Goal: Task Accomplishment & Management: Use online tool/utility

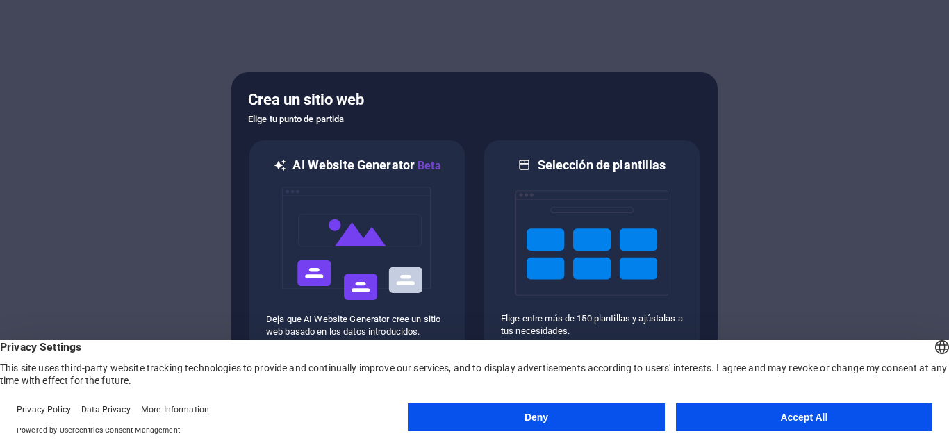
click at [767, 426] on button "Accept All" at bounding box center [804, 418] width 256 height 28
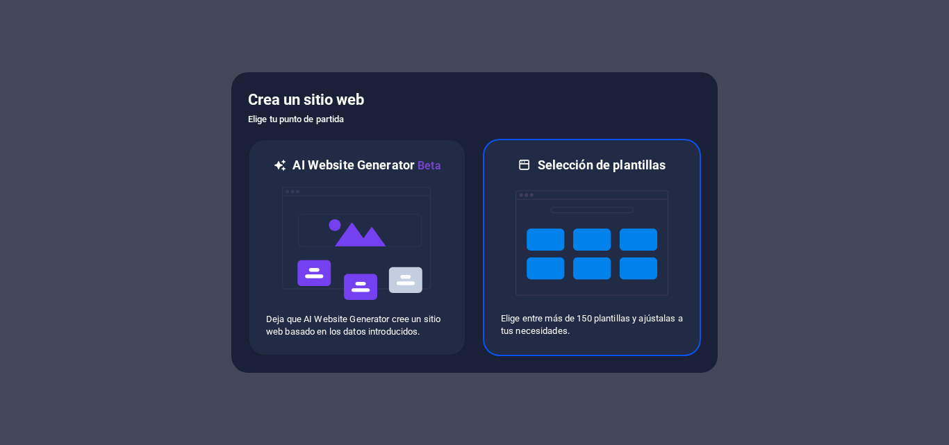
click at [599, 258] on img at bounding box center [591, 243] width 153 height 139
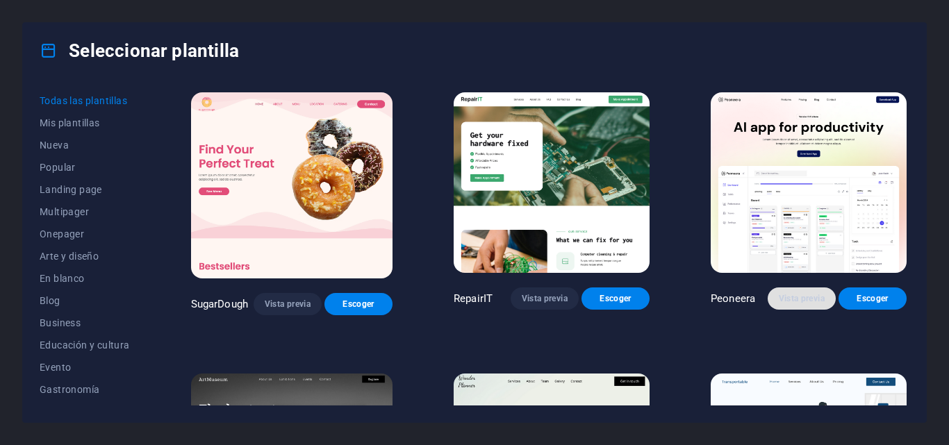
click at [794, 301] on span "Vista previa" at bounding box center [802, 298] width 46 height 11
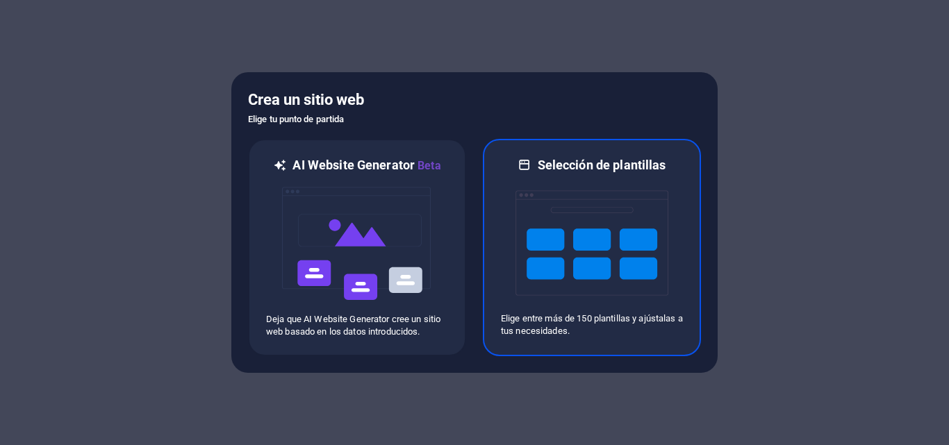
click at [597, 247] on img at bounding box center [591, 243] width 153 height 139
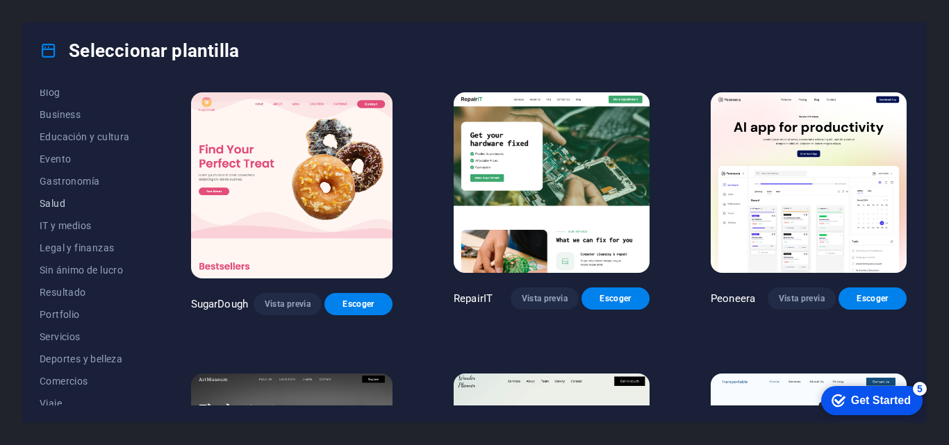
scroll to position [240, 0]
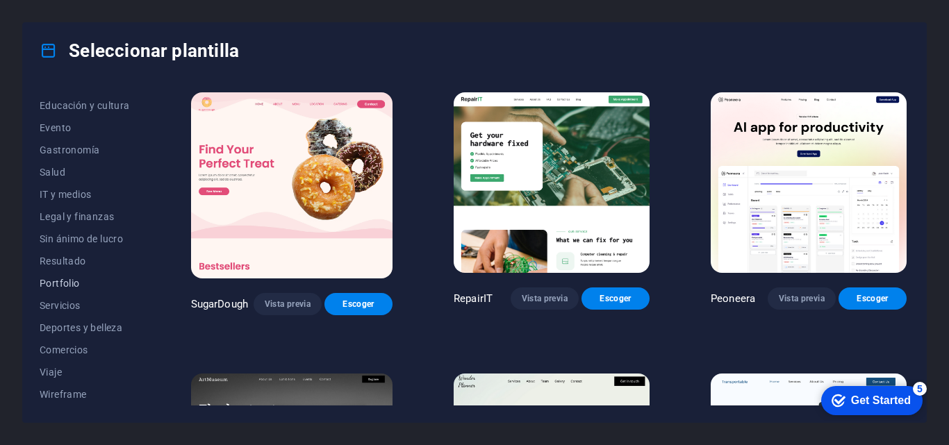
click at [65, 283] on span "Portfolio" at bounding box center [85, 283] width 90 height 11
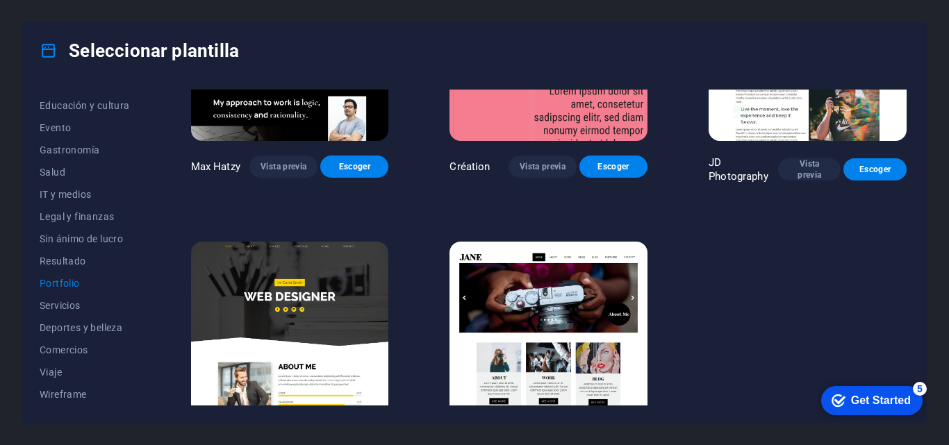
scroll to position [467, 0]
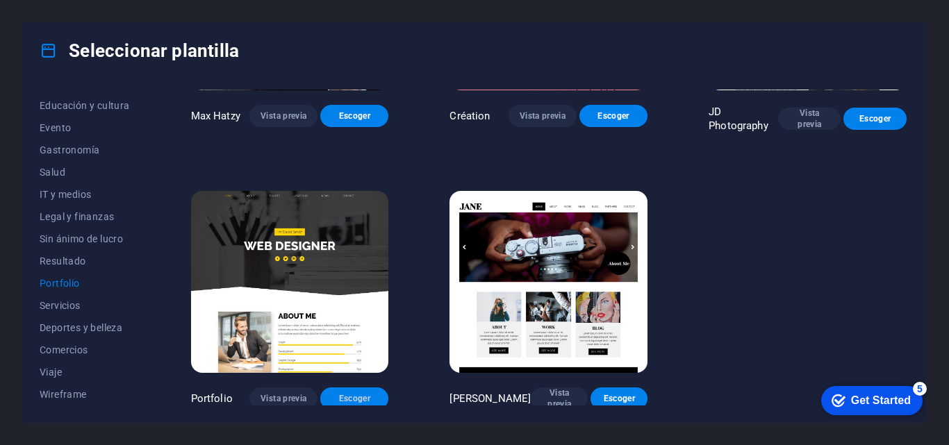
click at [344, 393] on span "Escoger" at bounding box center [354, 398] width 46 height 11
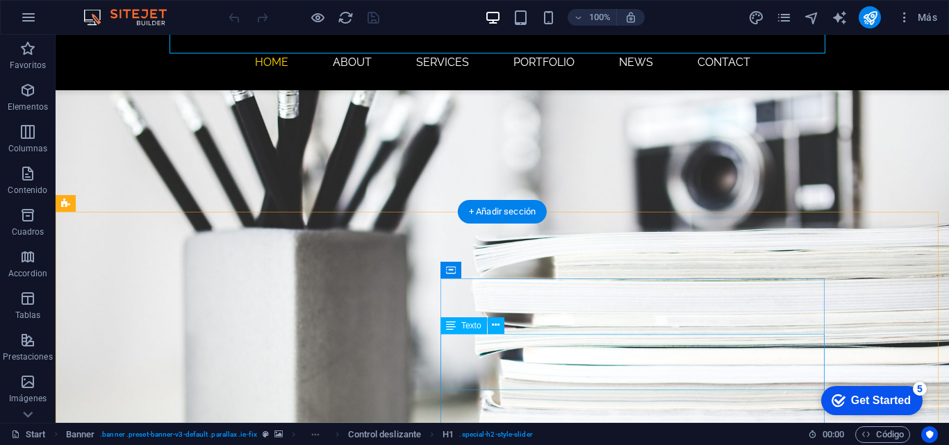
scroll to position [208, 0]
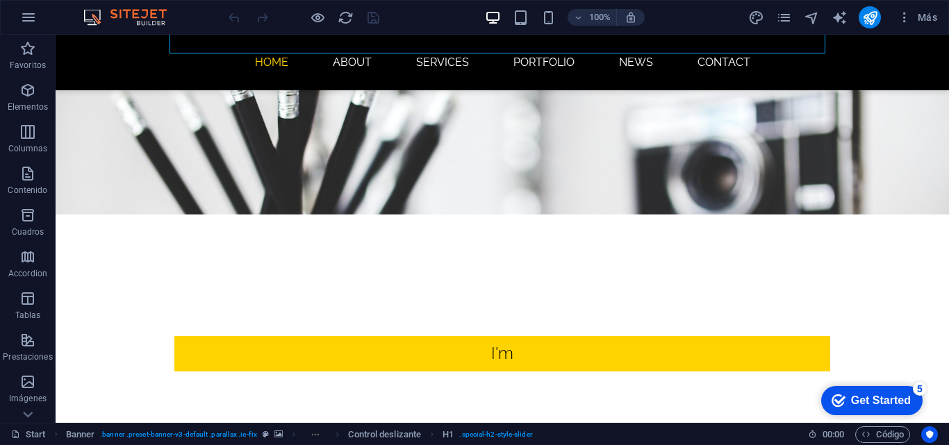
click at [874, 399] on div "Get Started" at bounding box center [881, 400] width 60 height 13
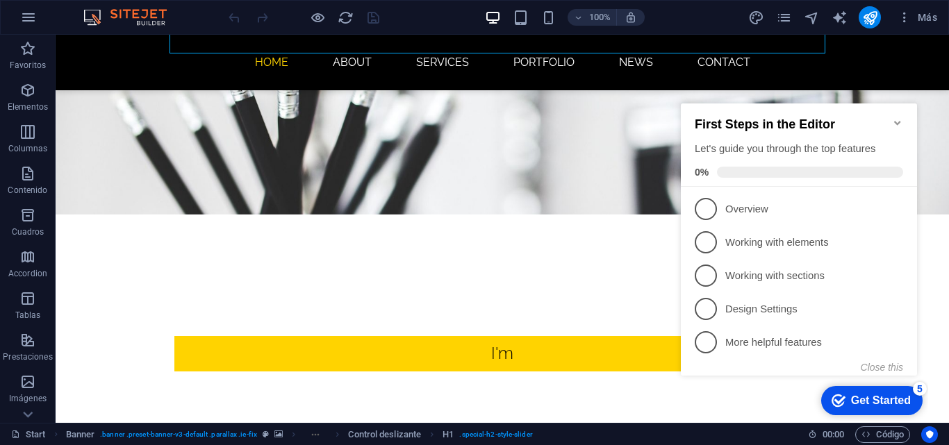
click at [874, 399] on div "Get Started" at bounding box center [881, 400] width 60 height 13
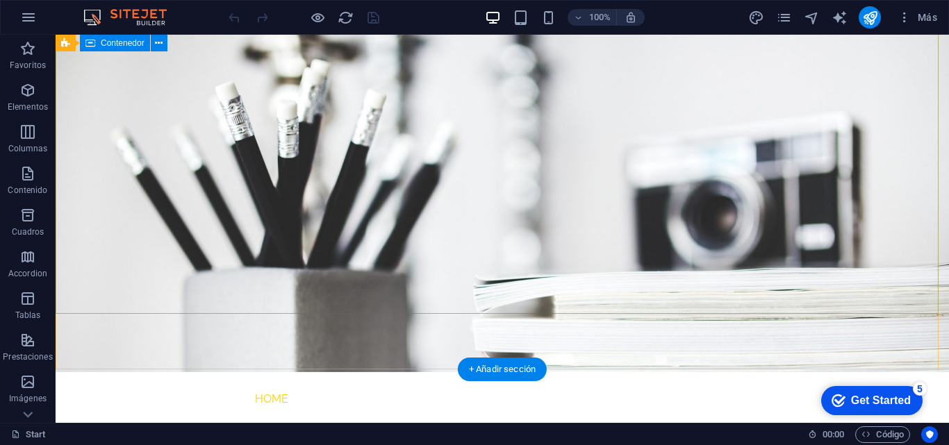
scroll to position [0, 0]
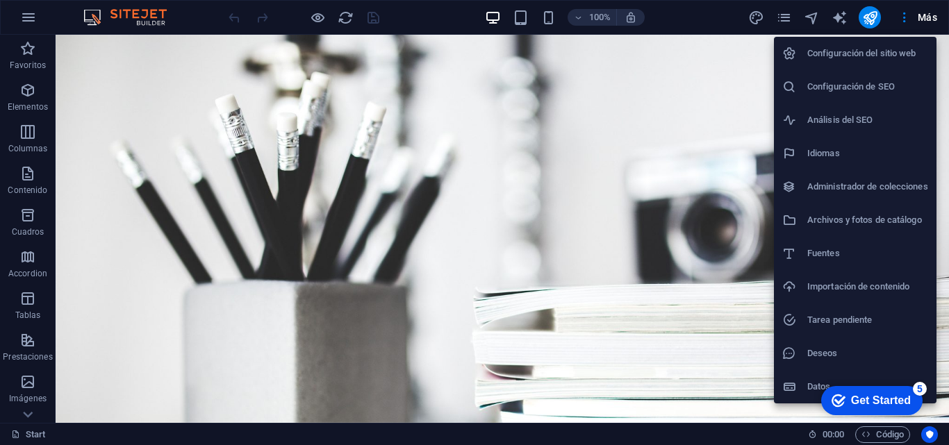
drag, startPoint x: 945, startPoint y: 58, endPoint x: 945, endPoint y: 82, distance: 23.6
click at [945, 82] on div at bounding box center [474, 222] width 949 height 445
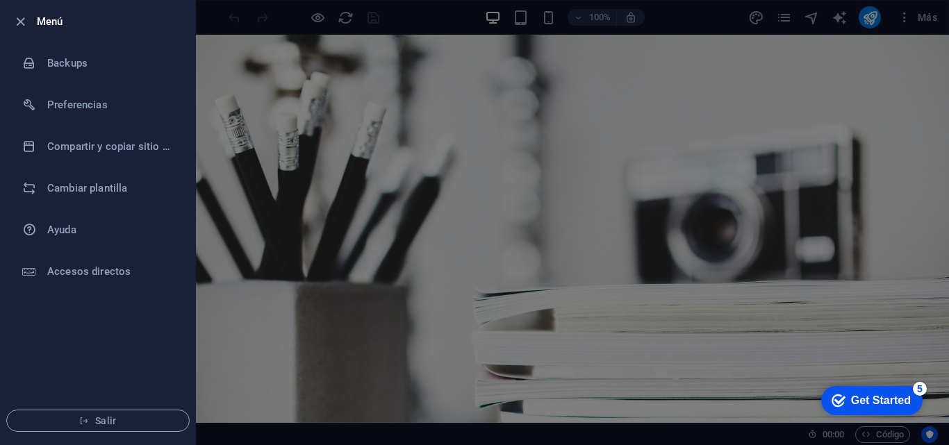
click at [26, 21] on icon "button" at bounding box center [21, 22] width 16 height 16
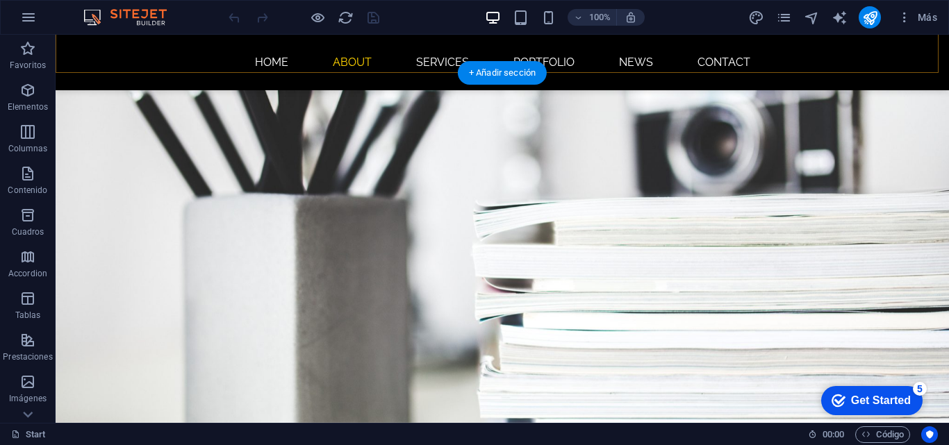
scroll to position [347, 0]
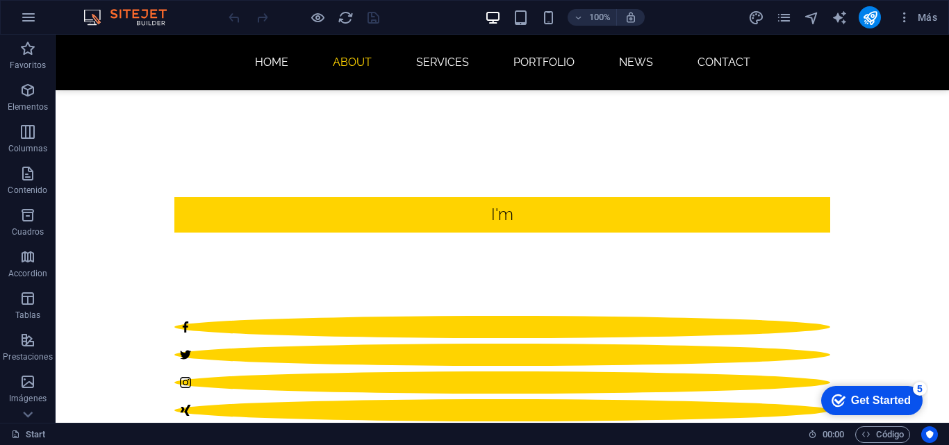
click at [863, 398] on div "Get Started" at bounding box center [881, 400] width 60 height 13
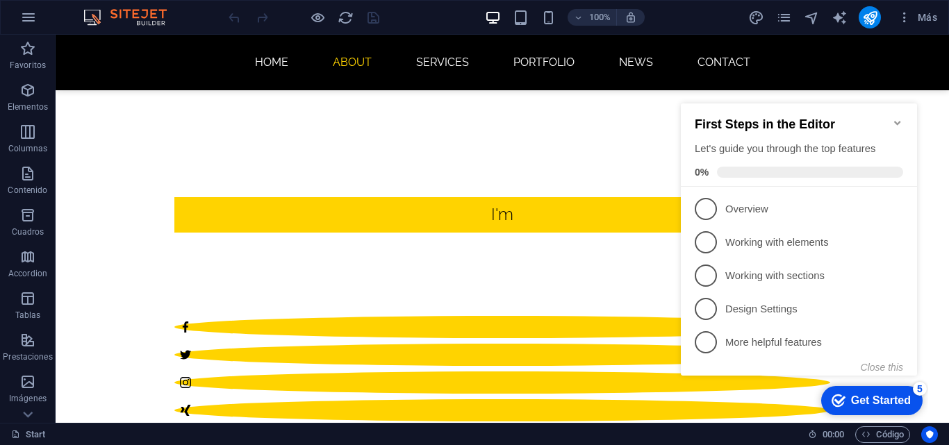
click at [895, 119] on icon "Minimize checklist" at bounding box center [897, 122] width 11 height 11
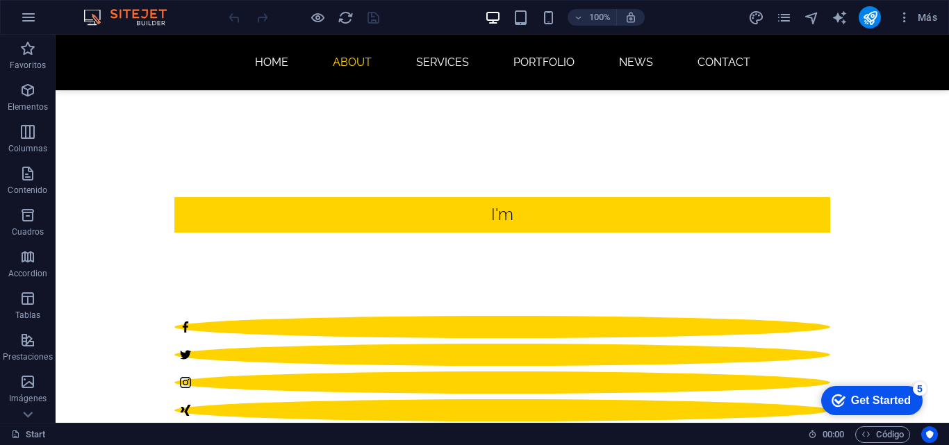
click at [922, 415] on div "checkmark Get Started 5" at bounding box center [871, 400] width 101 height 29
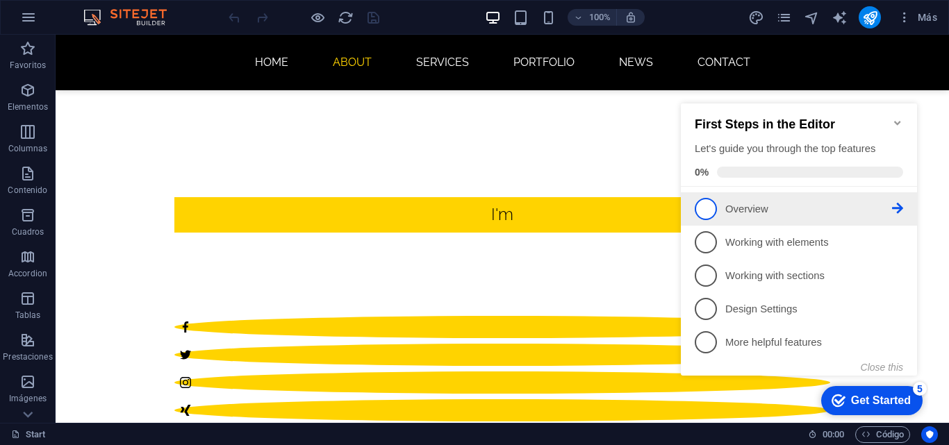
click at [704, 209] on span "1" at bounding box center [706, 209] width 22 height 22
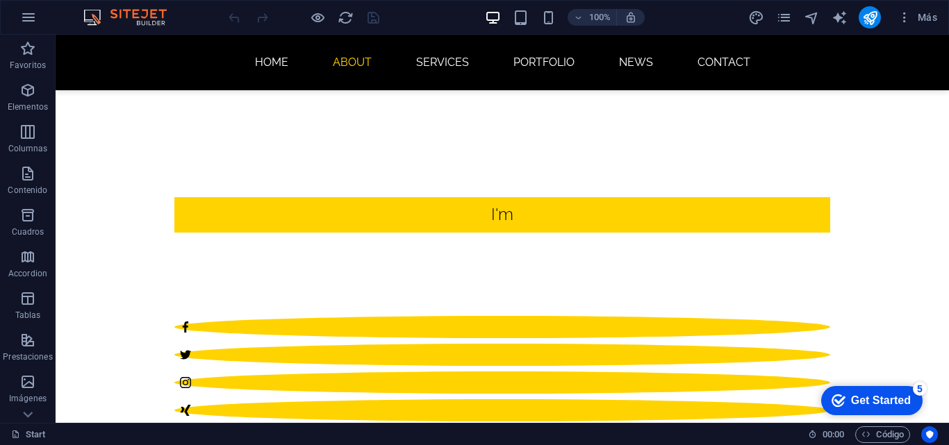
scroll to position [0, 0]
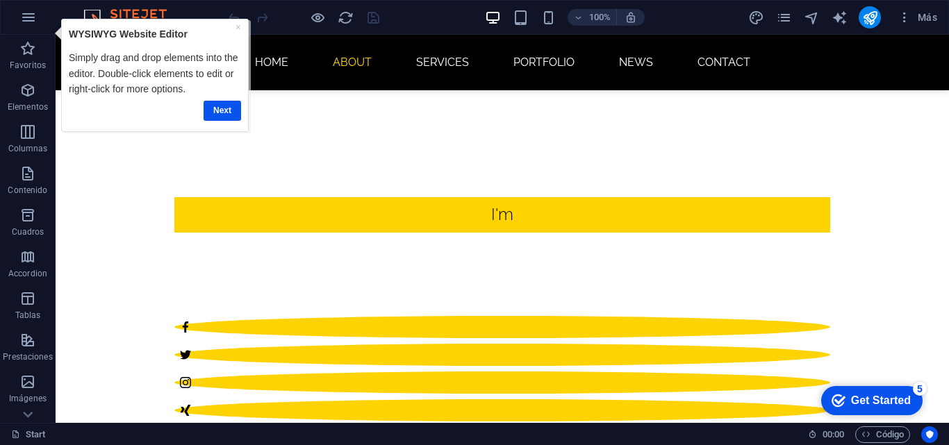
click at [870, 399] on div "Get Started" at bounding box center [881, 400] width 60 height 13
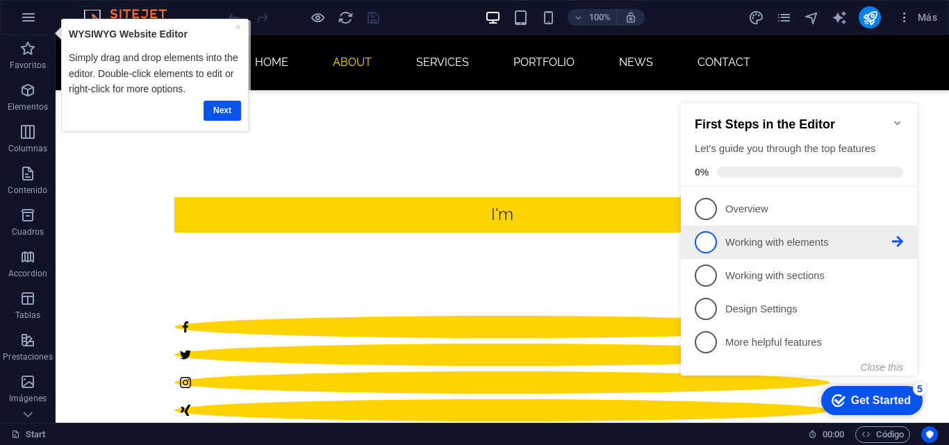
click at [704, 239] on span "2" at bounding box center [706, 242] width 22 height 22
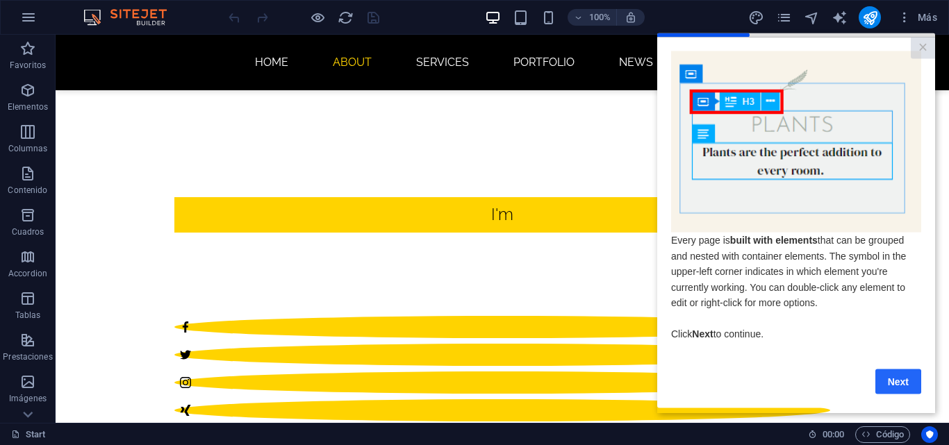
click at [897, 390] on link "Next" at bounding box center [898, 381] width 46 height 25
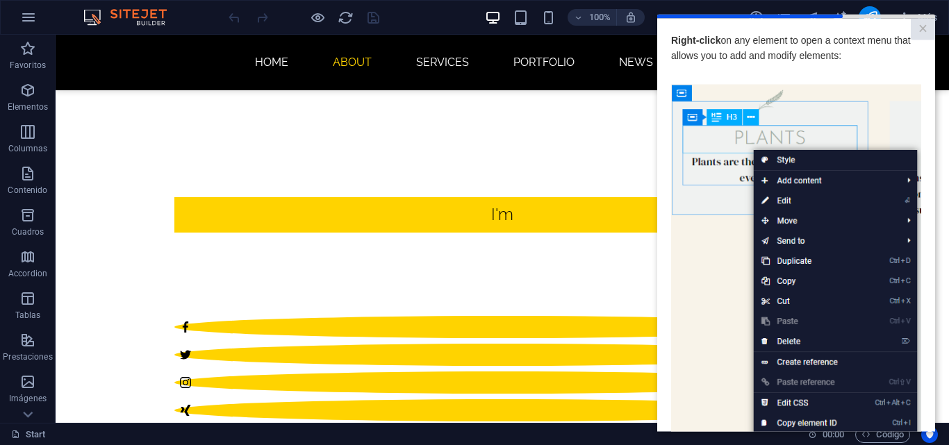
scroll to position [185, 0]
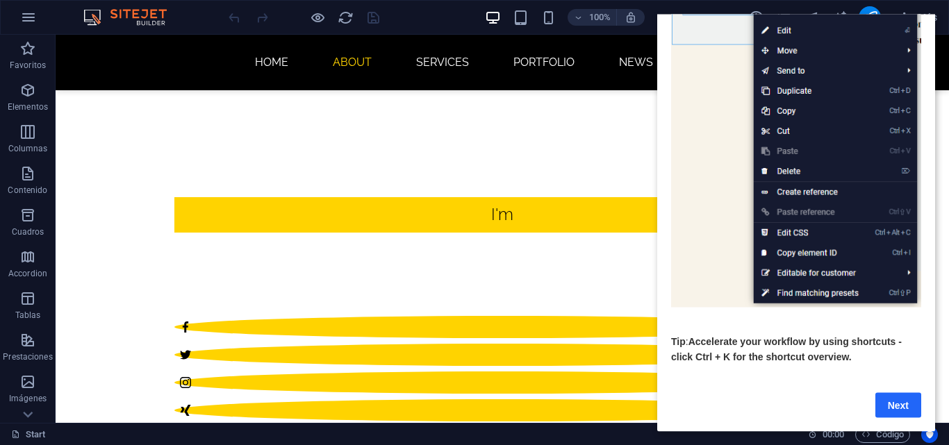
click at [890, 397] on link "Next" at bounding box center [898, 404] width 46 height 25
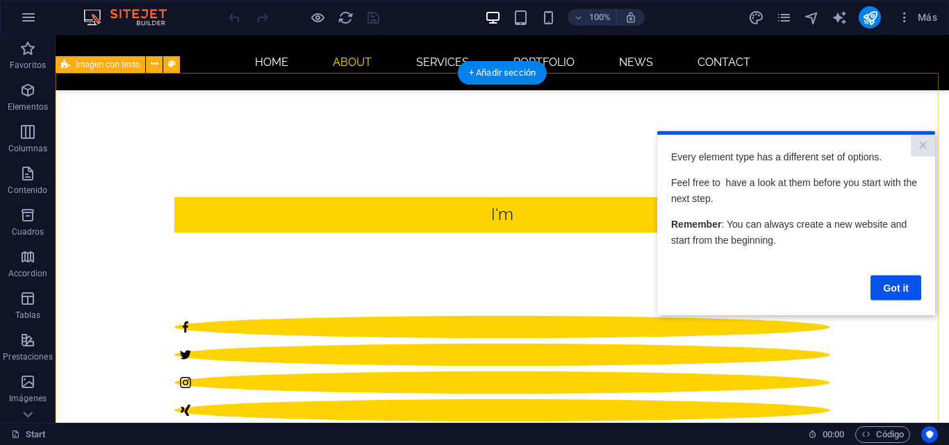
scroll to position [0, 0]
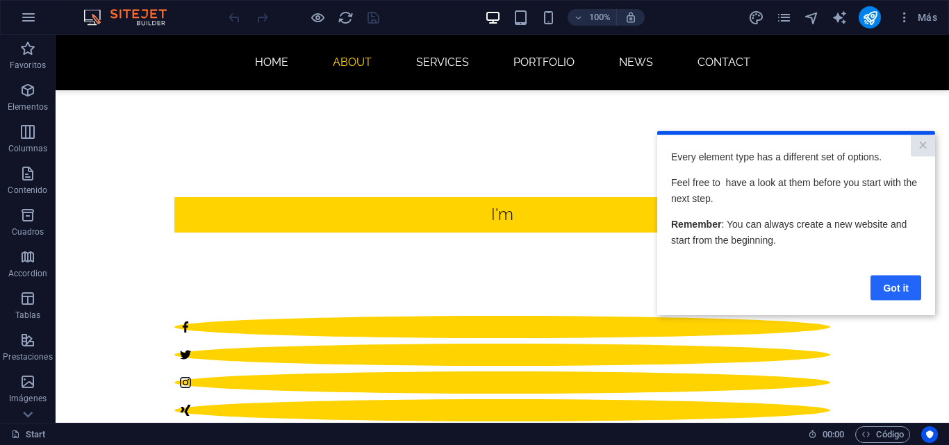
click at [880, 293] on link "Got it" at bounding box center [895, 287] width 51 height 25
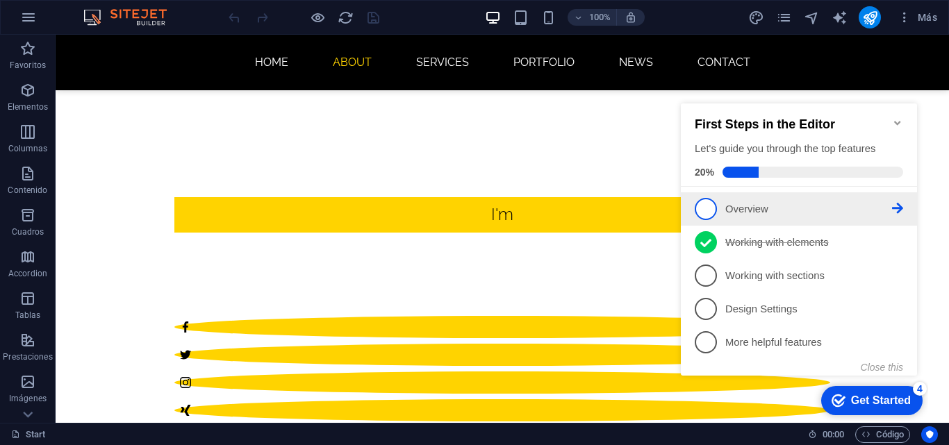
click at [708, 212] on span "1" at bounding box center [706, 209] width 22 height 22
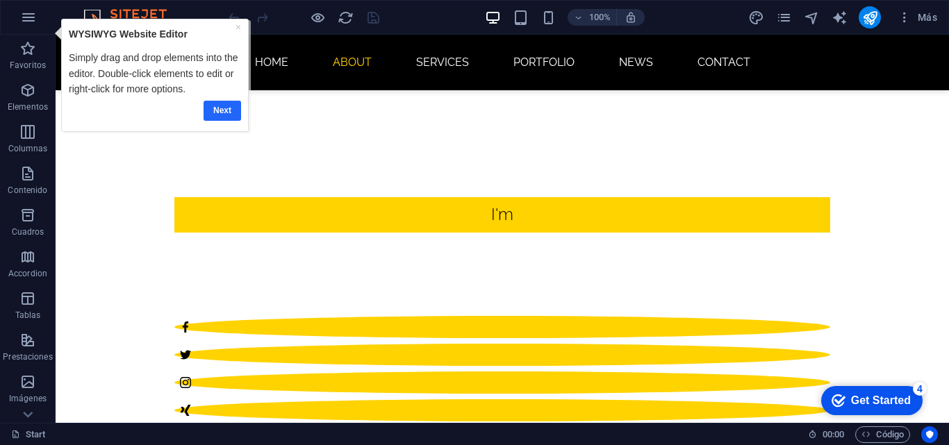
click at [216, 115] on link "Next" at bounding box center [222, 111] width 38 height 20
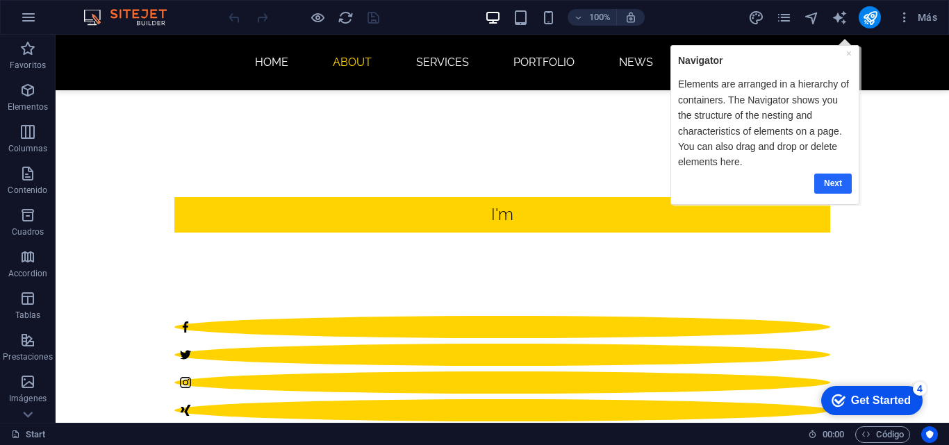
click at [840, 179] on link "Next" at bounding box center [832, 183] width 38 height 20
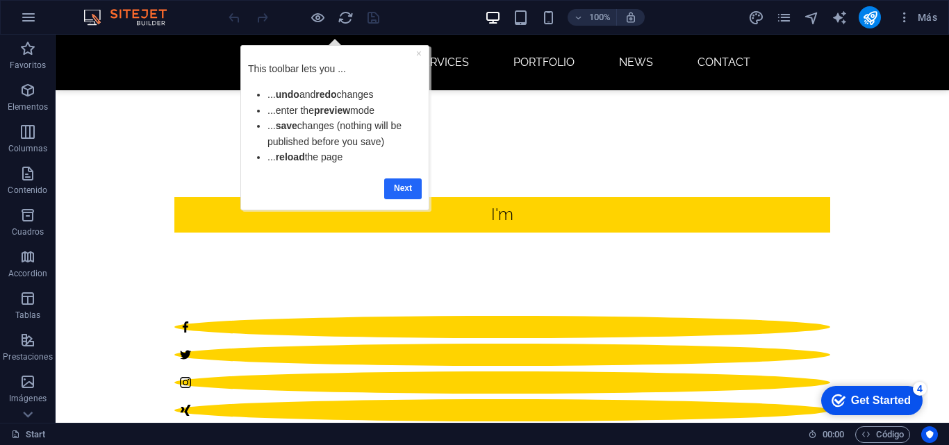
click at [405, 185] on link "Next" at bounding box center [403, 188] width 38 height 20
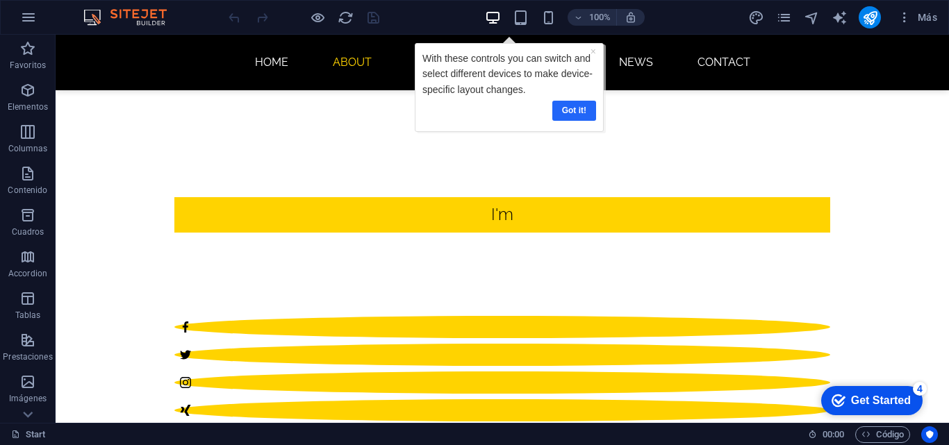
click at [575, 108] on link "Got it!" at bounding box center [573, 111] width 44 height 20
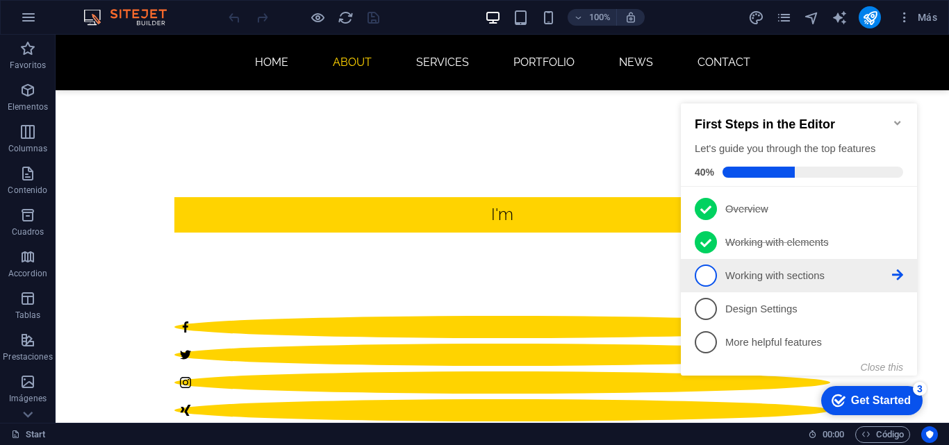
click at [697, 277] on span "3" at bounding box center [706, 276] width 22 height 22
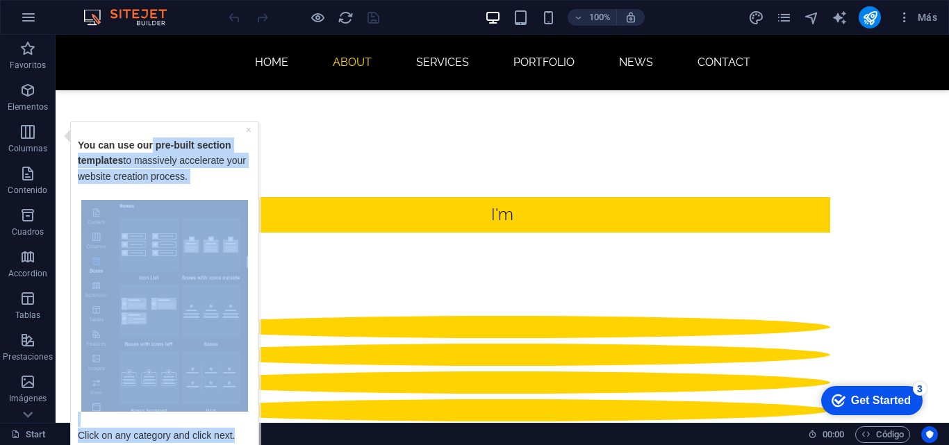
drag, startPoint x: 152, startPoint y: 130, endPoint x: 163, endPoint y: 113, distance: 20.6
click at [163, 121] on html "× You can use our pre-built section templates to massively accelerate your webs…" at bounding box center [160, 301] width 201 height 360
click at [215, 423] on p "Click on any category and click next." at bounding box center [165, 426] width 174 height 31
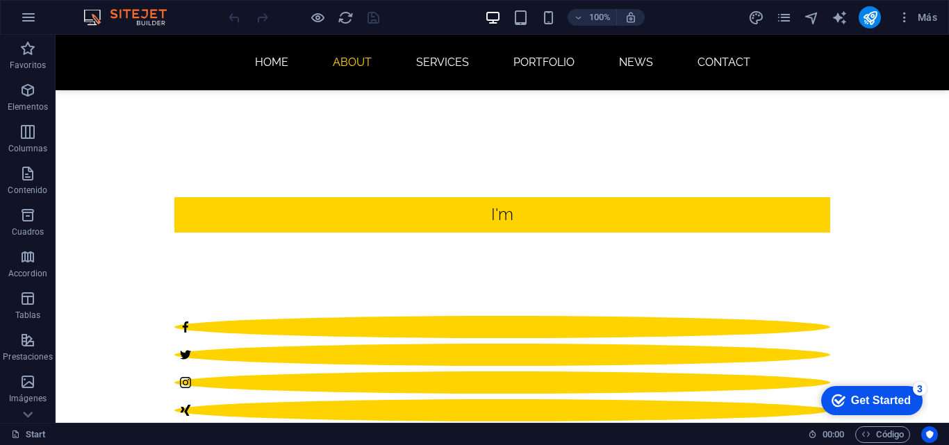
scroll to position [237, 0]
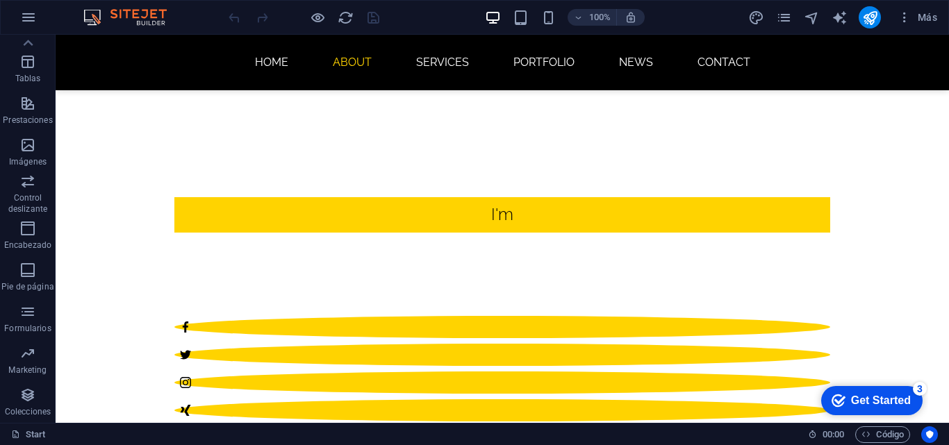
click at [851, 406] on div "Get Started" at bounding box center [881, 400] width 60 height 13
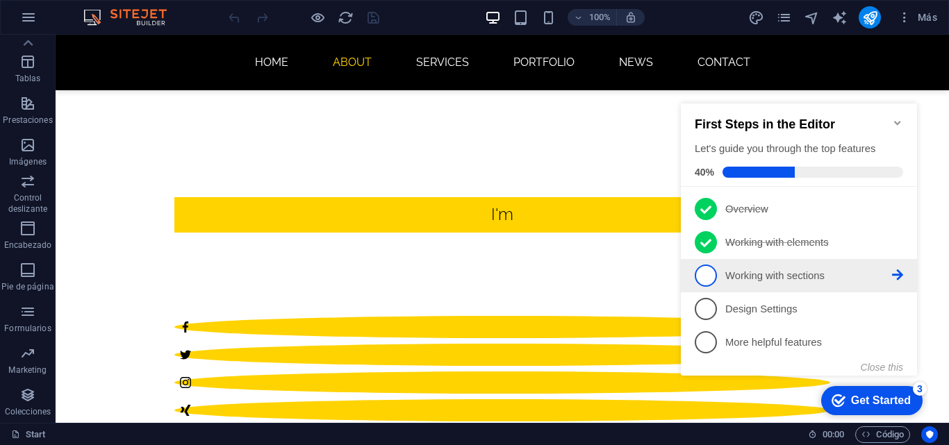
click at [703, 277] on span "3" at bounding box center [706, 276] width 22 height 22
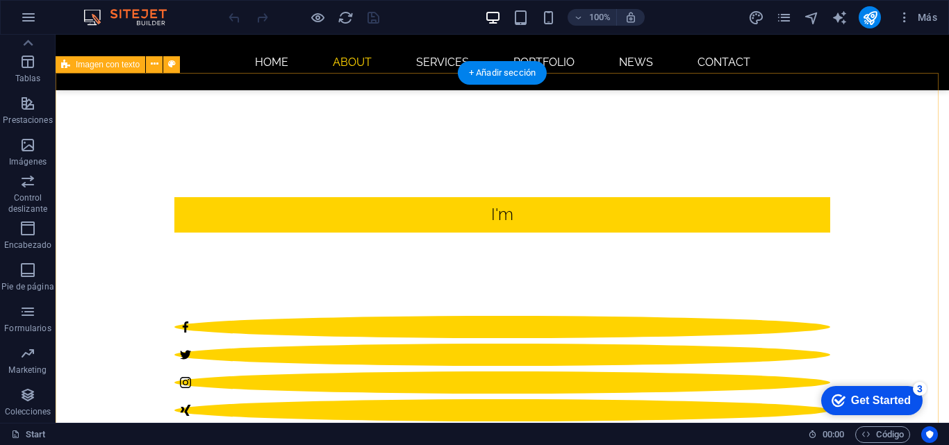
scroll to position [0, 0]
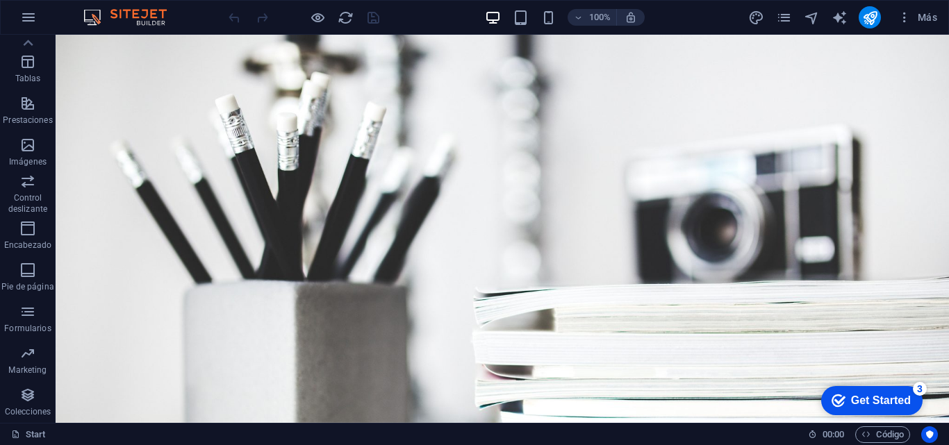
click at [888, 399] on div "Get Started" at bounding box center [881, 400] width 60 height 13
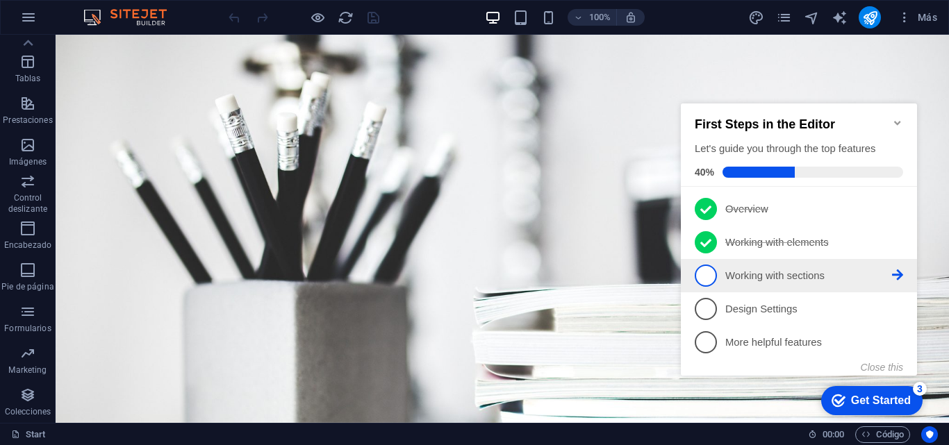
click at [704, 274] on span "3" at bounding box center [706, 276] width 22 height 22
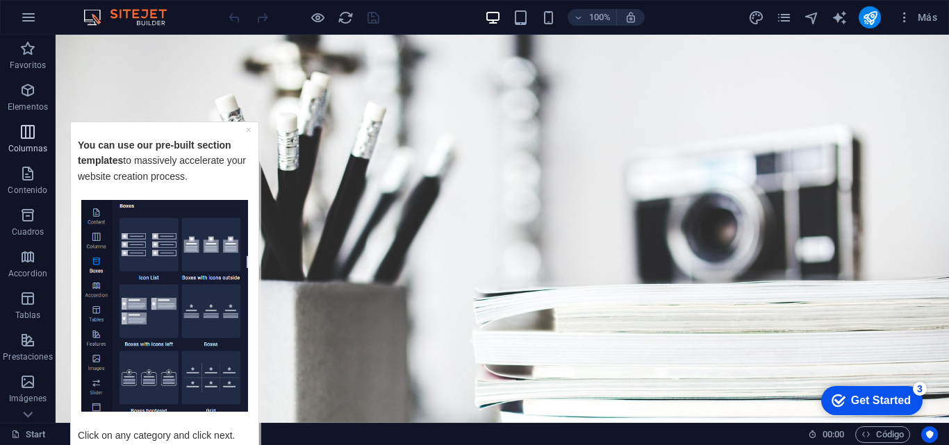
click at [34, 144] on p "Columnas" at bounding box center [28, 148] width 40 height 11
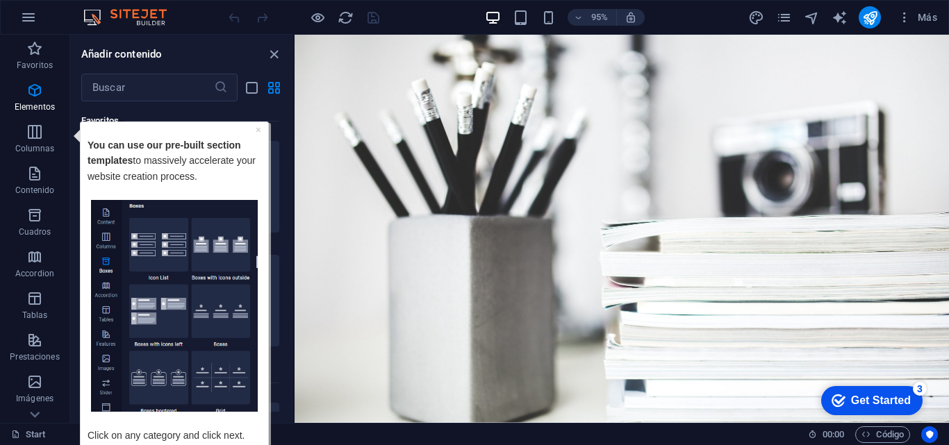
click at [141, 245] on img "Tooltip" at bounding box center [174, 305] width 167 height 213
click at [165, 438] on p "Click on any category and click next." at bounding box center [175, 426] width 174 height 31
click at [193, 429] on p "Click on any category and click next." at bounding box center [175, 426] width 174 height 31
click at [257, 128] on link "×" at bounding box center [259, 129] width 6 height 11
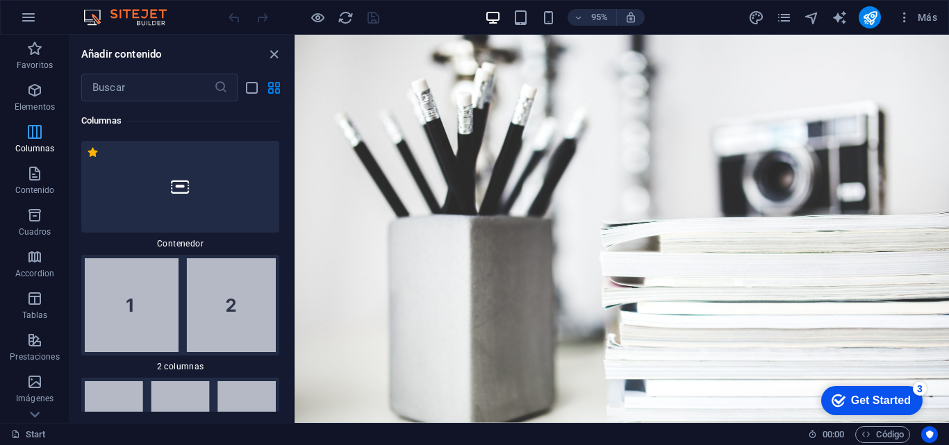
click at [28, 138] on icon "button" at bounding box center [34, 132] width 17 height 17
click at [840, 394] on icon "checkmark" at bounding box center [838, 401] width 14 height 14
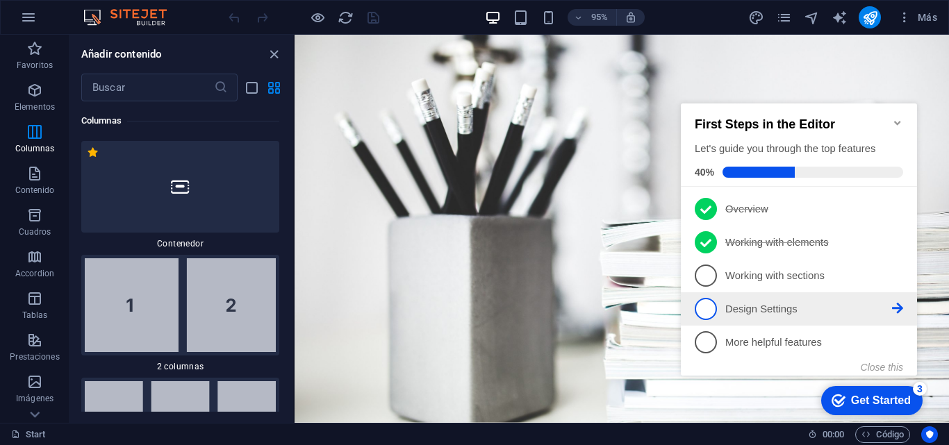
click at [705, 309] on span "4" at bounding box center [706, 309] width 22 height 22
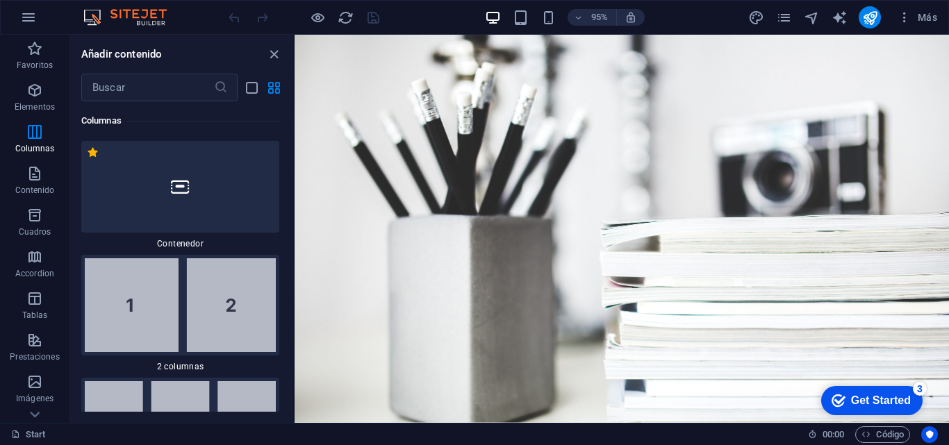
scroll to position [0, 0]
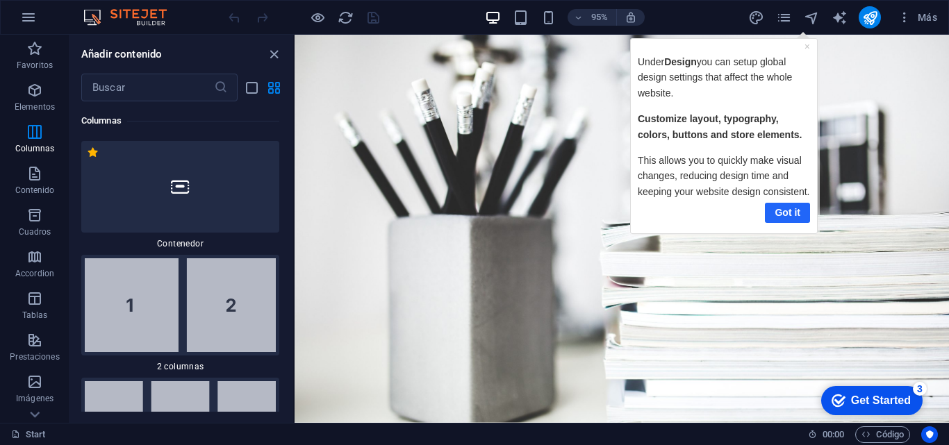
click at [779, 210] on link "Got it" at bounding box center [787, 212] width 45 height 20
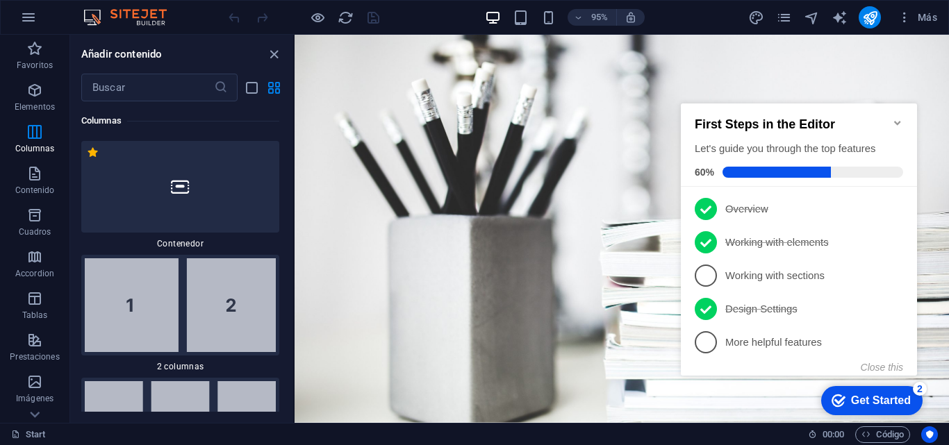
click at [706, 339] on span "5" at bounding box center [706, 342] width 22 height 22
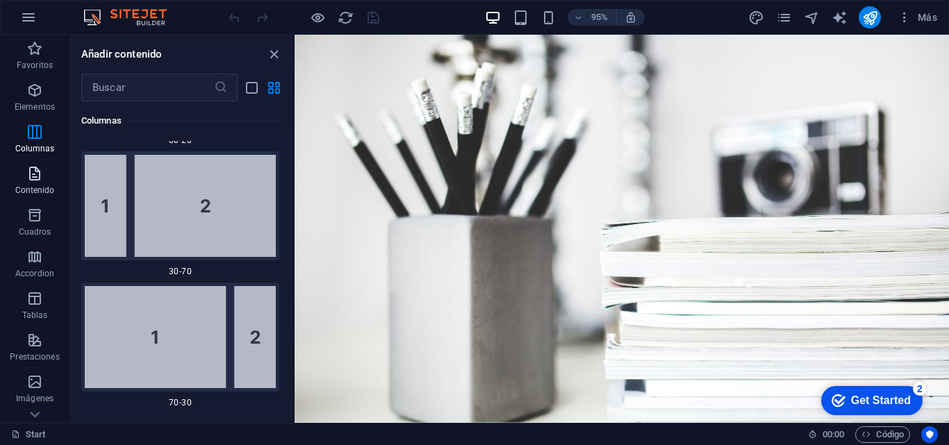
scroll to position [2191, 0]
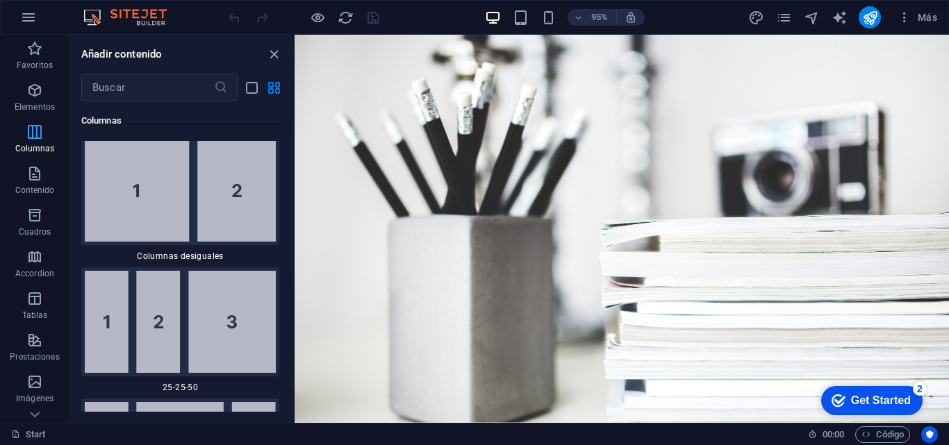
click at [35, 140] on icon "button" at bounding box center [34, 132] width 17 height 17
click at [269, 57] on icon "close panel" at bounding box center [274, 55] width 16 height 16
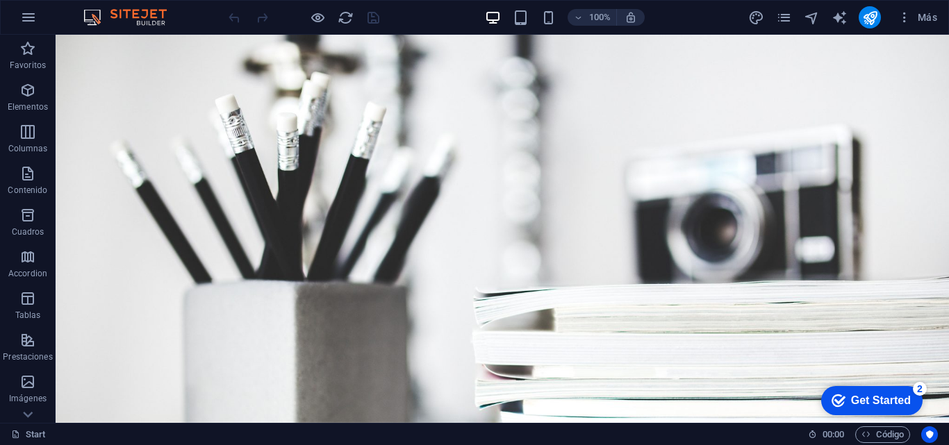
click at [874, 410] on div "checkmark Get Started 2" at bounding box center [871, 400] width 101 height 29
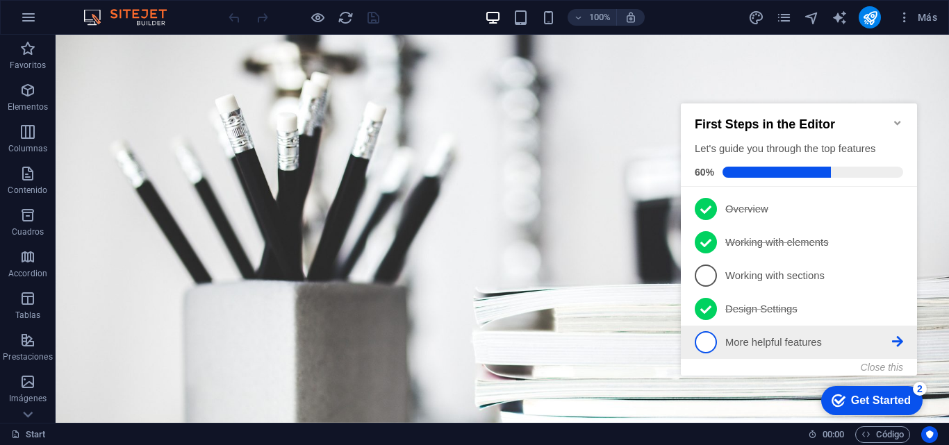
click at [704, 351] on span "5" at bounding box center [706, 342] width 22 height 22
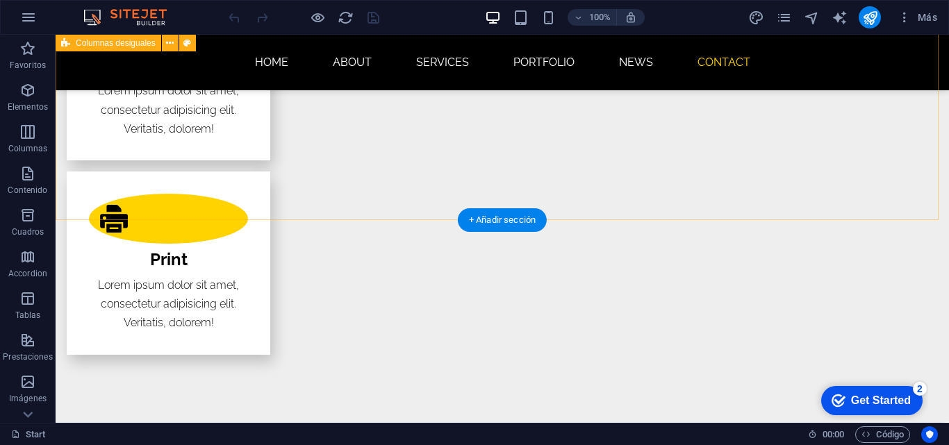
scroll to position [2968, 0]
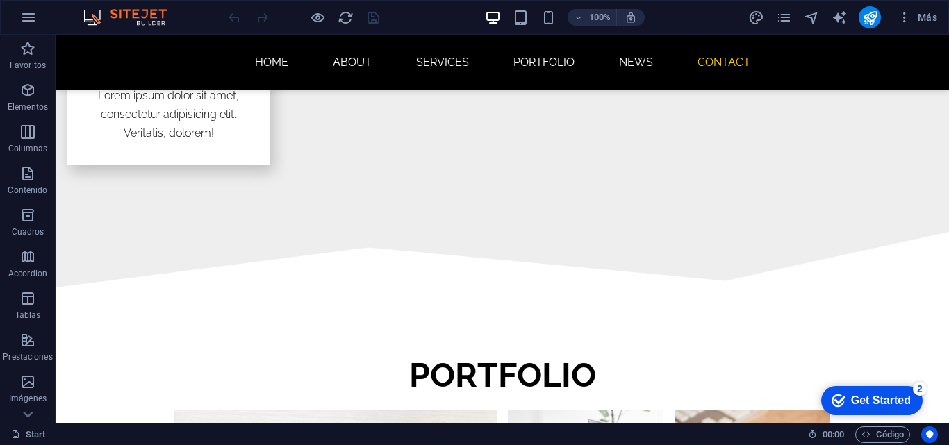
click at [861, 403] on div "Get Started" at bounding box center [881, 400] width 60 height 13
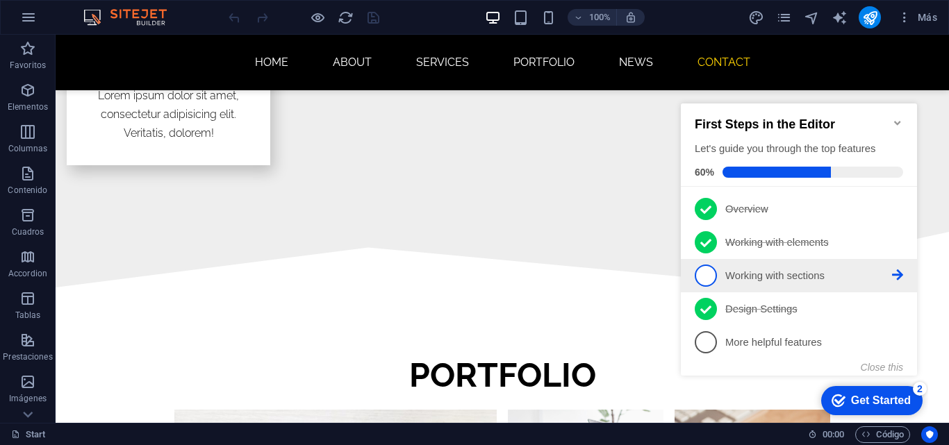
click at [709, 281] on span "3" at bounding box center [706, 276] width 22 height 22
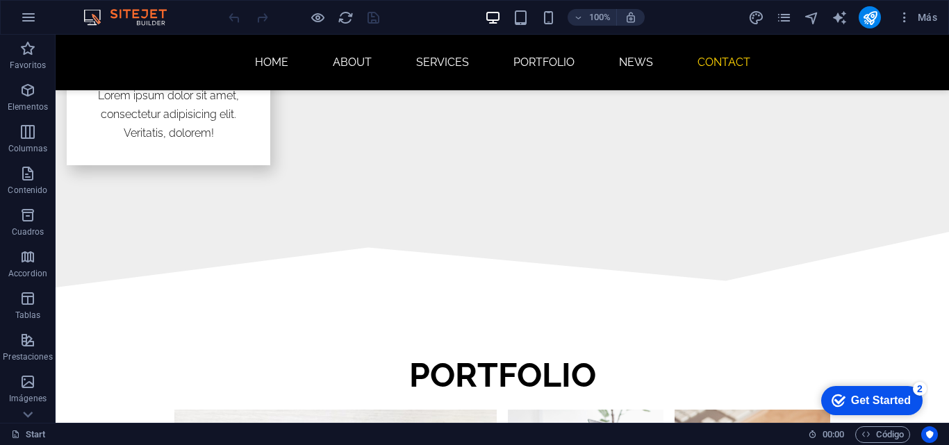
scroll to position [0, 0]
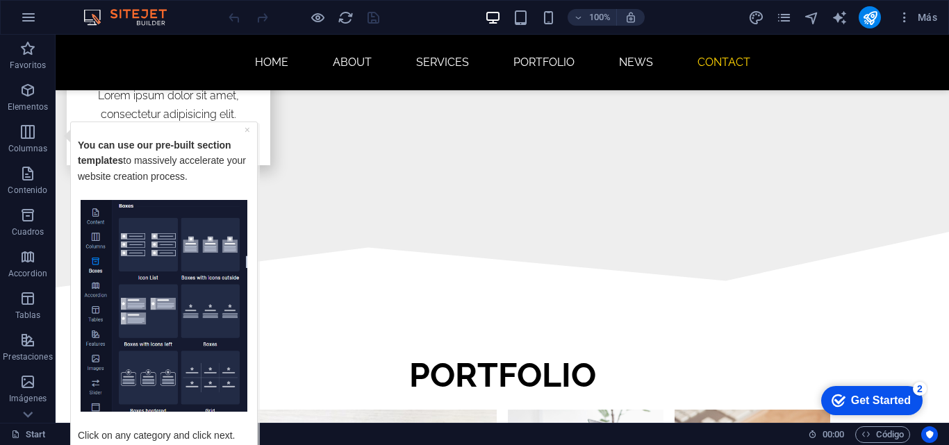
click at [139, 303] on img "Tooltip" at bounding box center [164, 305] width 167 height 213
click at [208, 306] on img "Tooltip" at bounding box center [164, 305] width 167 height 213
drag, startPoint x: 134, startPoint y: 395, endPoint x: 161, endPoint y: 392, distance: 27.3
click at [134, 396] on img "Tooltip" at bounding box center [164, 305] width 167 height 213
click at [208, 378] on img "Tooltip" at bounding box center [164, 305] width 167 height 213
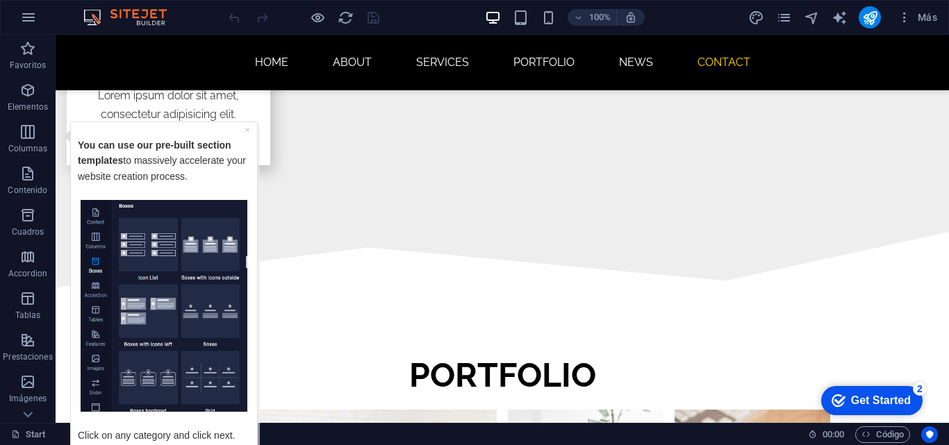
click at [141, 429] on p "Click on any category and click next." at bounding box center [164, 426] width 172 height 31
click at [26, 144] on p "Columnas" at bounding box center [28, 148] width 40 height 11
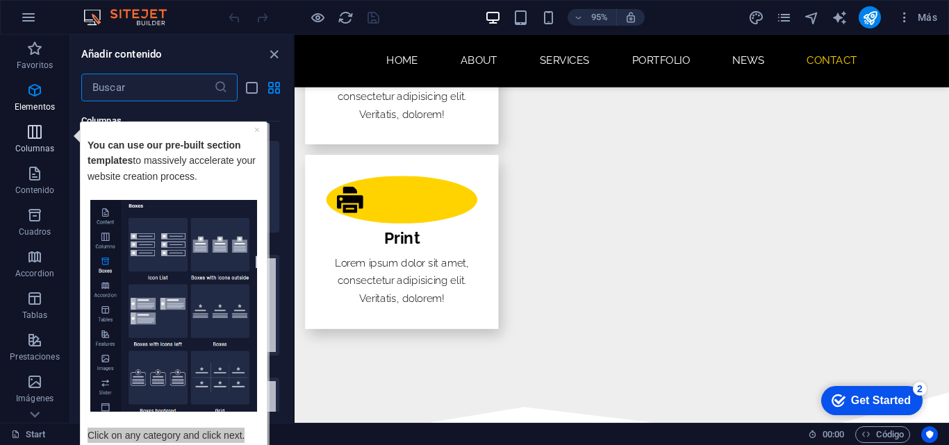
scroll to position [801, 0]
click at [255, 131] on link "×" at bounding box center [257, 129] width 6 height 11
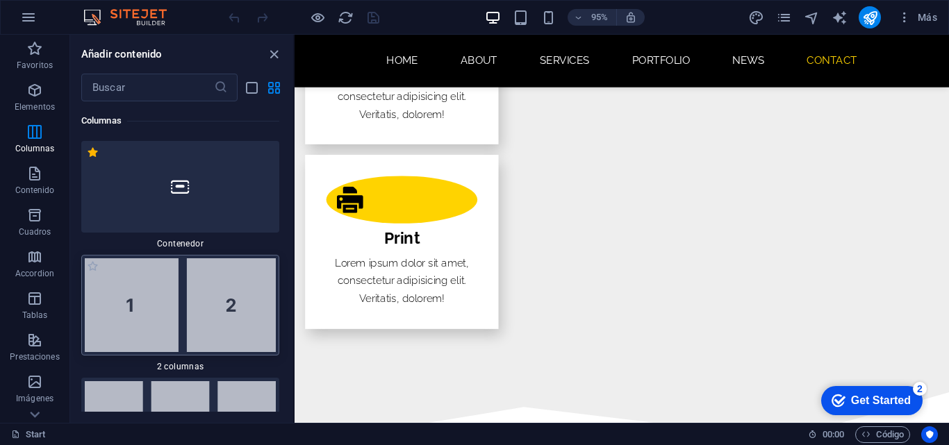
click at [134, 302] on img at bounding box center [180, 305] width 191 height 94
click at [880, 402] on div "Get Started" at bounding box center [881, 400] width 60 height 13
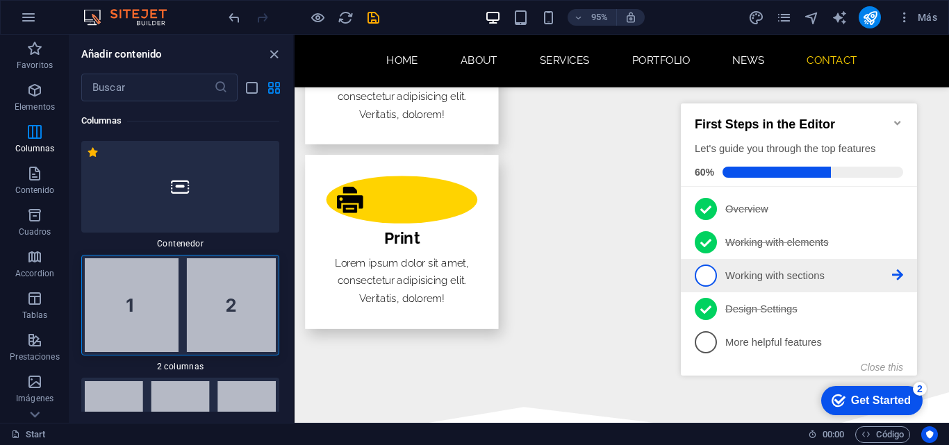
click at [708, 276] on span "3" at bounding box center [706, 276] width 22 height 22
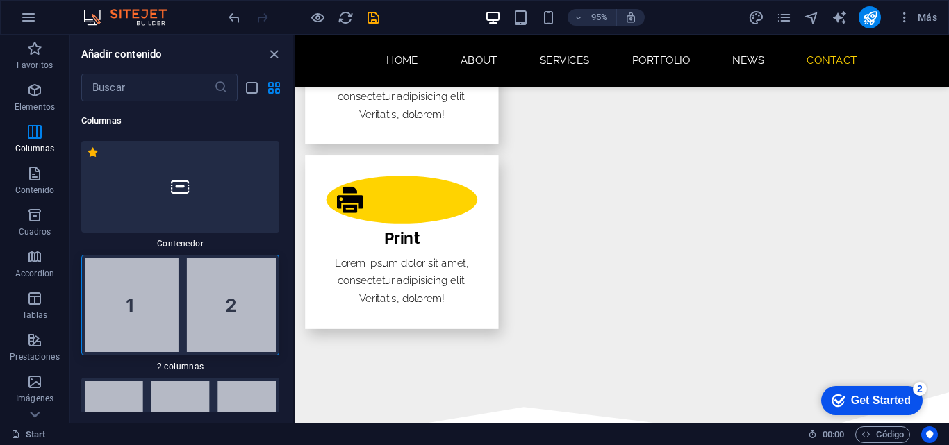
scroll to position [0, 0]
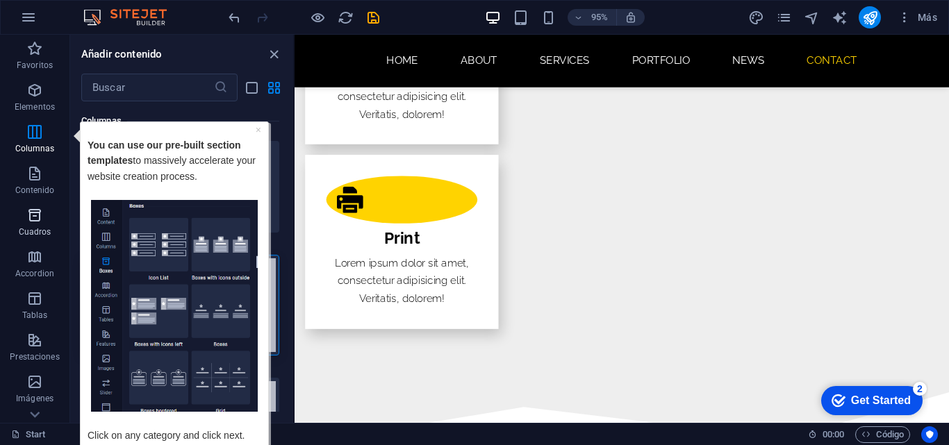
click at [44, 228] on p "Cuadros" at bounding box center [35, 231] width 33 height 11
click at [167, 374] on img "Tooltip" at bounding box center [174, 305] width 167 height 213
click at [158, 243] on img "Tooltip" at bounding box center [174, 305] width 167 height 213
click at [257, 128] on link "×" at bounding box center [259, 129] width 6 height 11
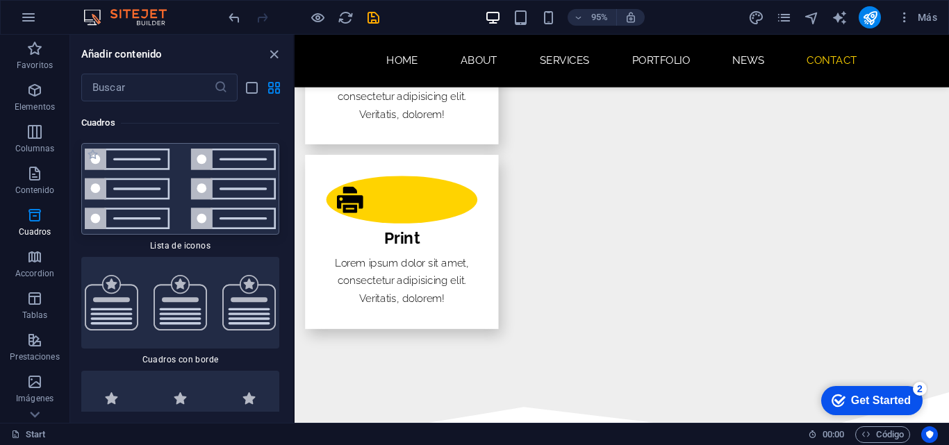
click at [157, 213] on img at bounding box center [180, 189] width 191 height 81
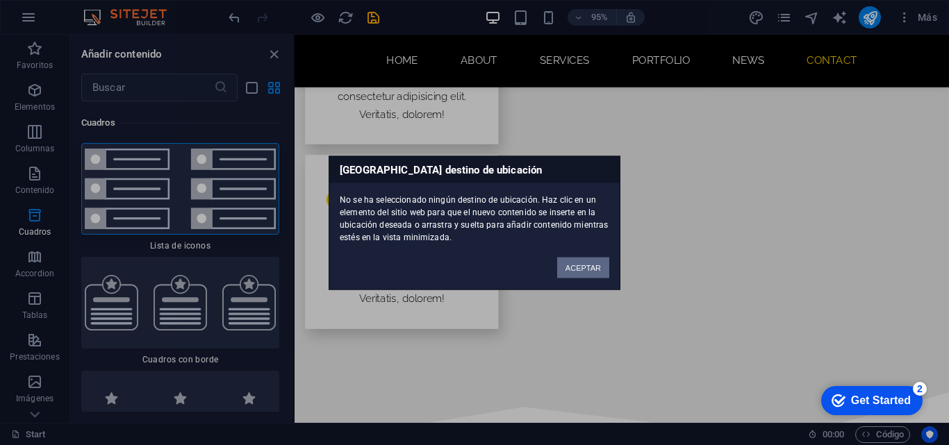
click at [590, 267] on button "ACEPTAR" at bounding box center [583, 267] width 52 height 21
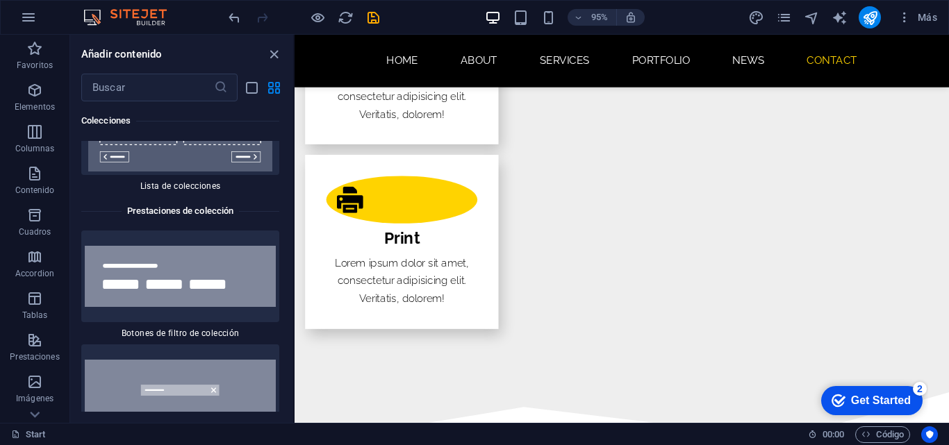
scroll to position [27013, 0]
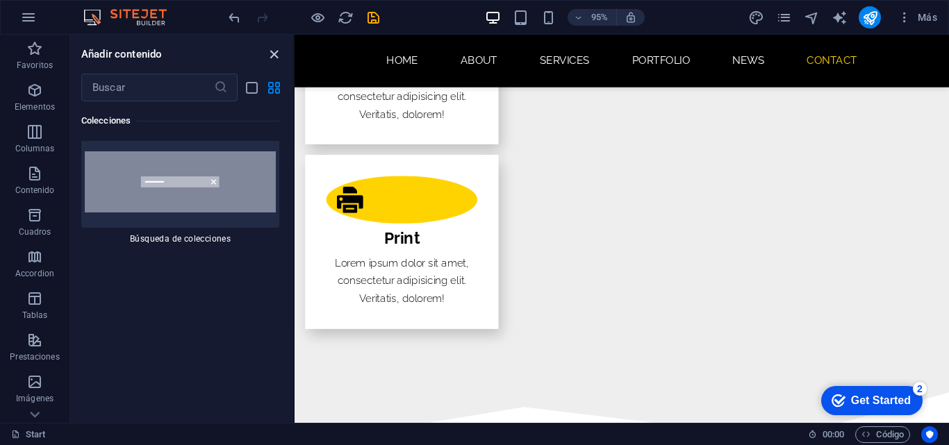
click at [269, 56] on icon "close panel" at bounding box center [274, 55] width 16 height 16
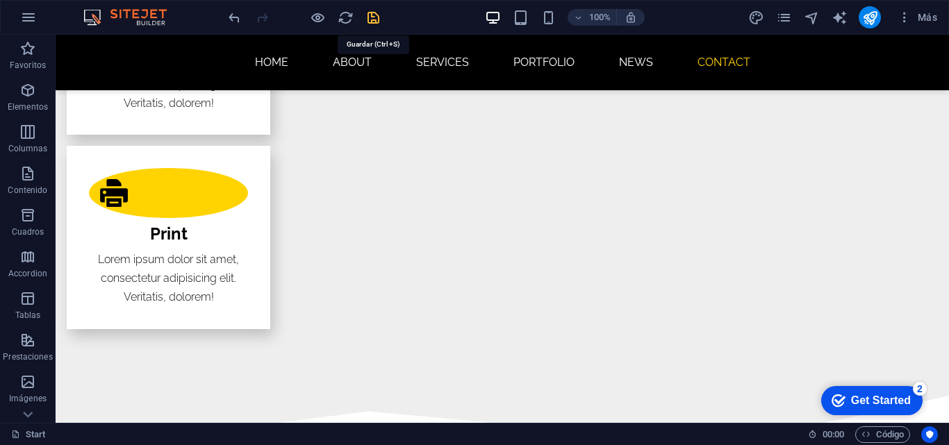
click at [373, 19] on icon "save" at bounding box center [373, 18] width 16 height 16
click at [0, 0] on icon "navigator" at bounding box center [0, 0] width 0 height 0
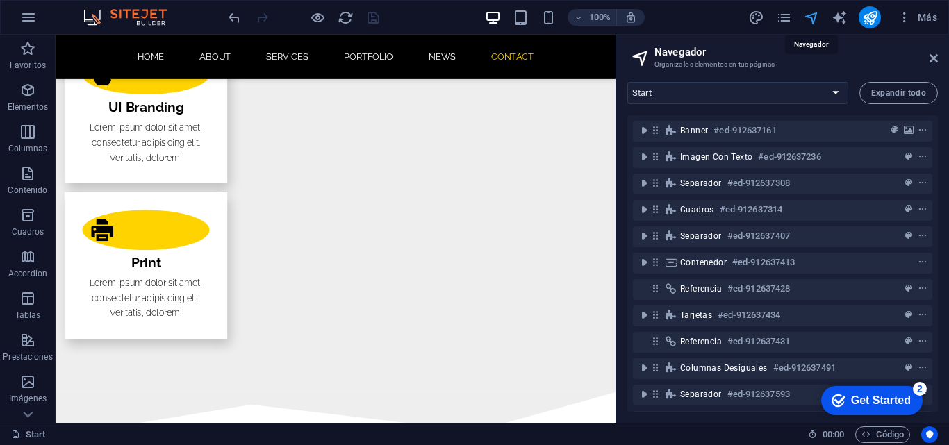
scroll to position [2855, 0]
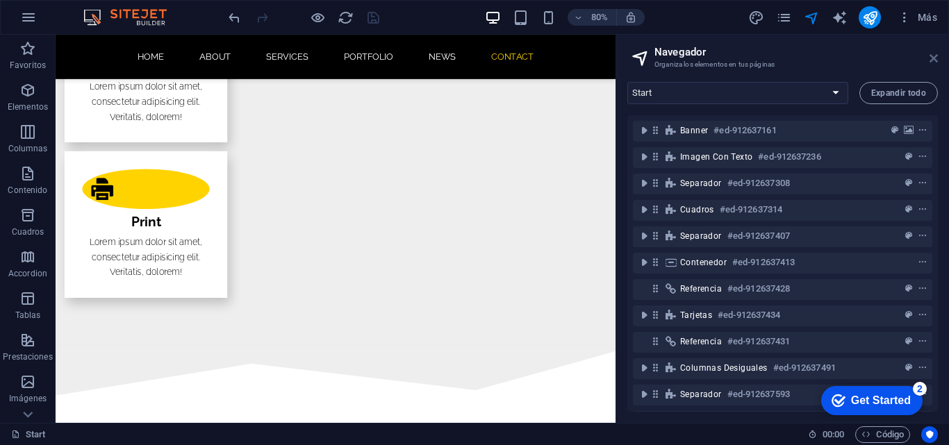
click at [931, 61] on icon at bounding box center [933, 58] width 8 height 11
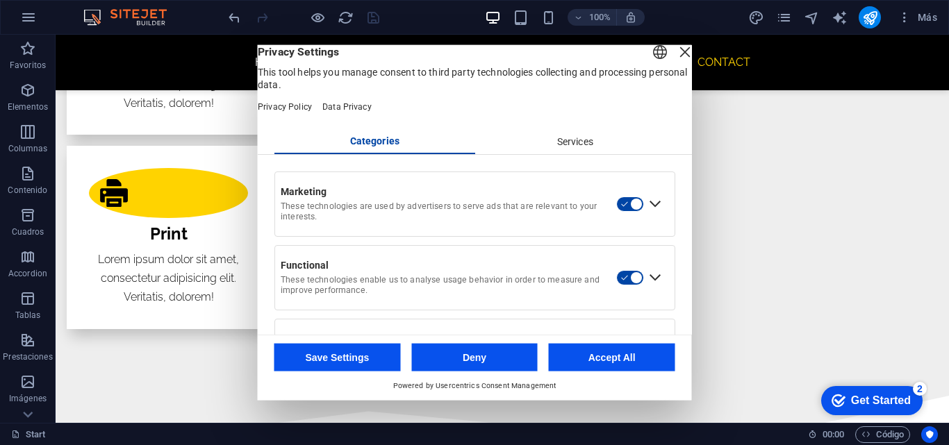
click at [620, 356] on button "Accept All" at bounding box center [612, 358] width 126 height 28
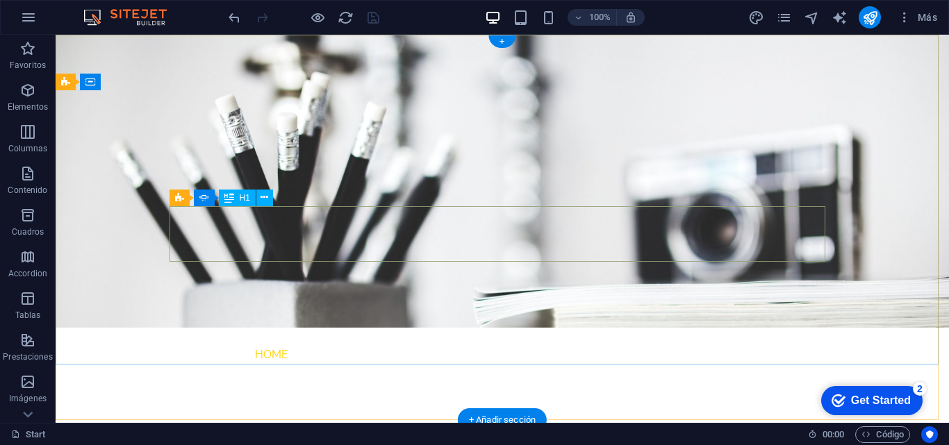
scroll to position [0, 0]
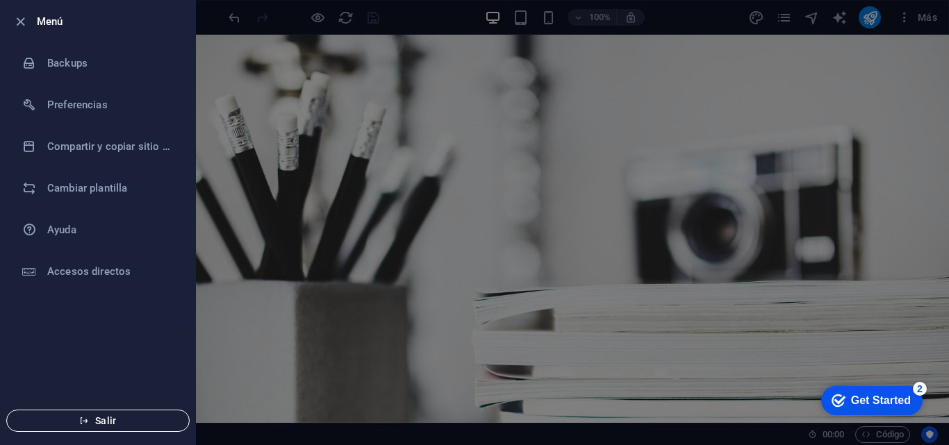
click at [102, 419] on span "Salir" at bounding box center [98, 420] width 160 height 11
